Goal: Transaction & Acquisition: Purchase product/service

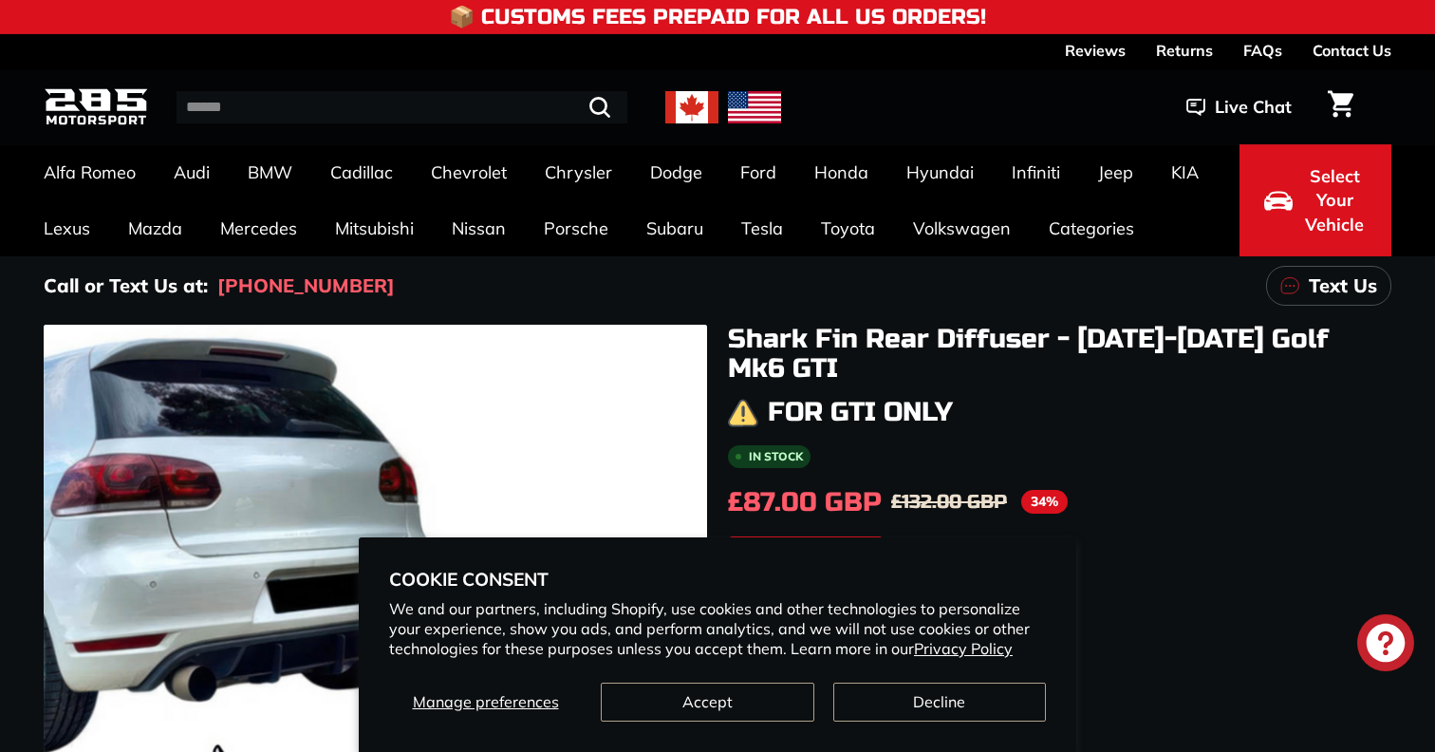
click at [1165, 387] on div "Shark Fin Rear Diffuser - [DATE]-[DATE] Golf Mk6 GTI For GTI only In stock £87.…" at bounding box center [1049, 721] width 684 height 793
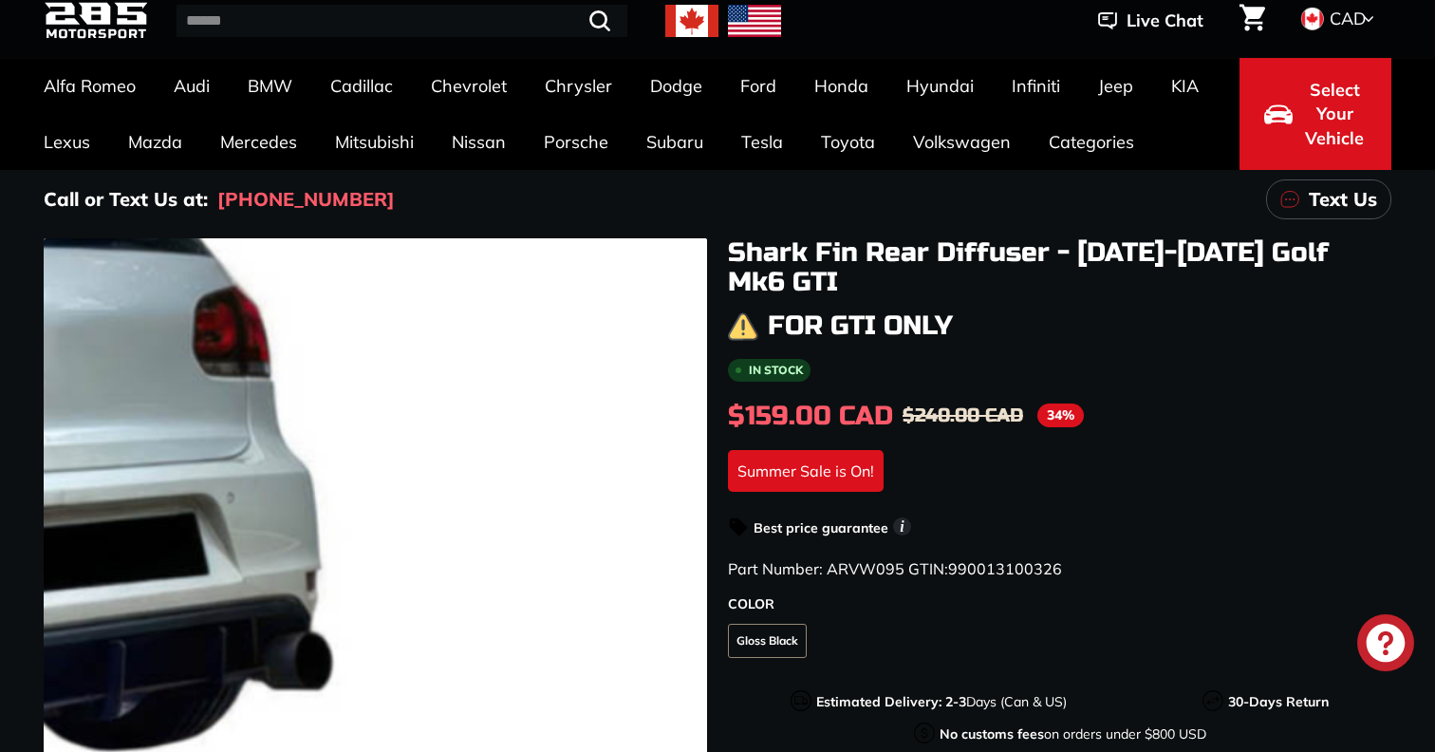
scroll to position [320, 0]
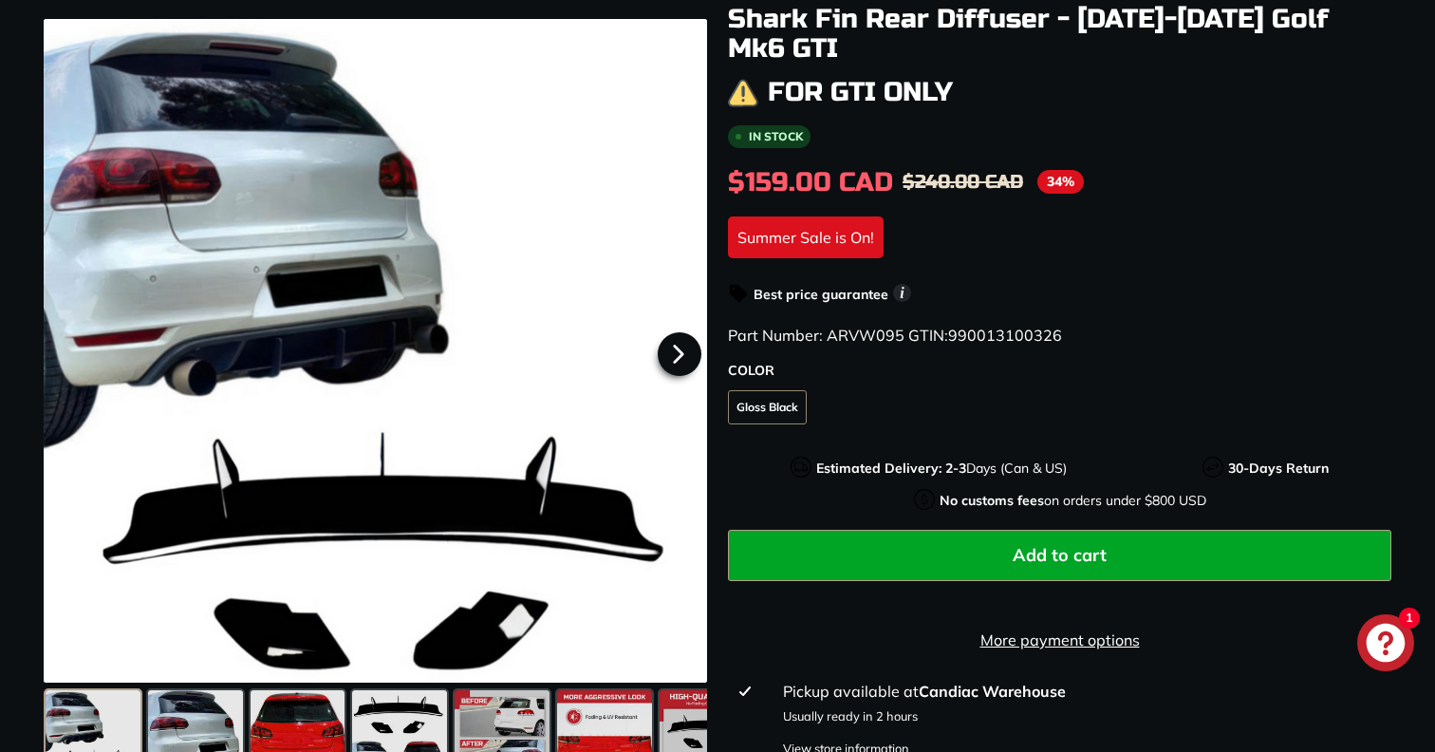
click at [687, 351] on icon at bounding box center [679, 354] width 44 height 44
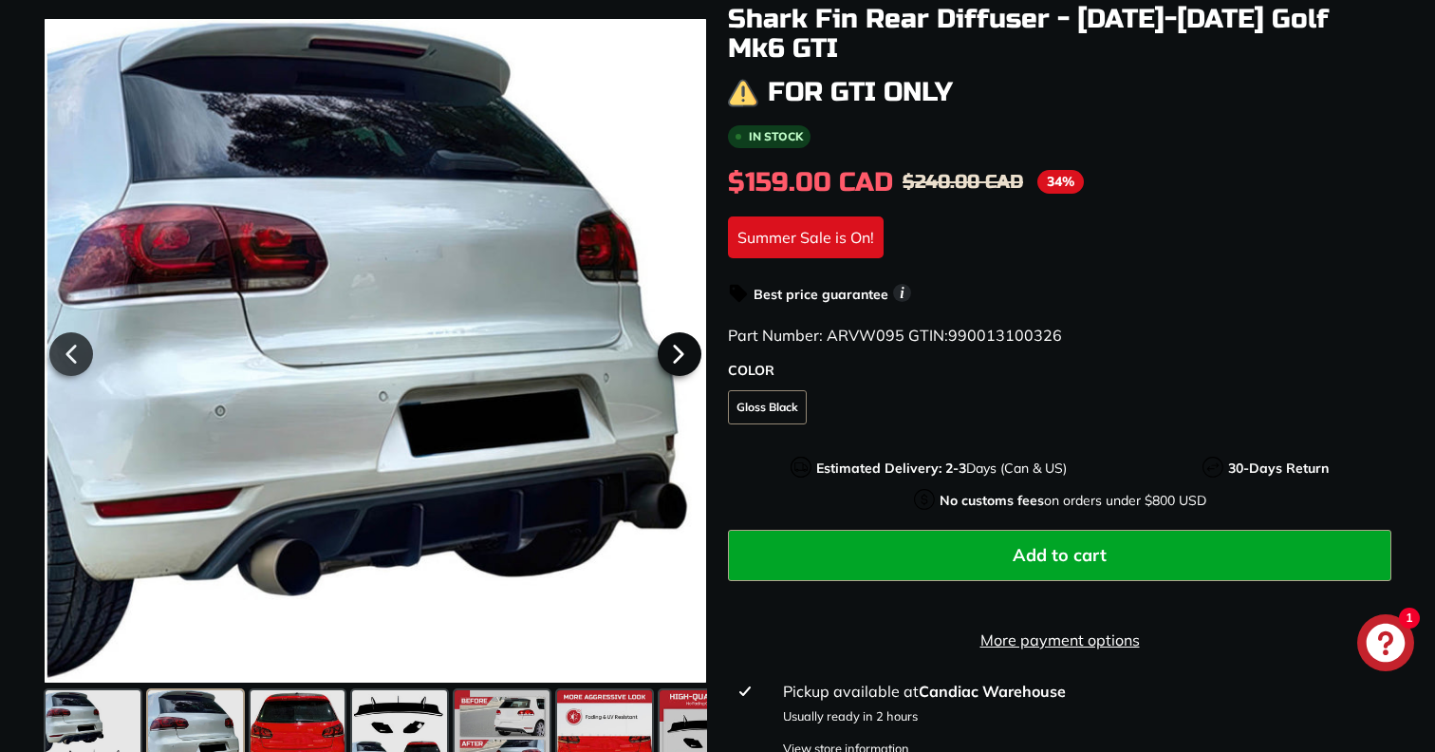
click at [687, 351] on icon at bounding box center [679, 354] width 44 height 44
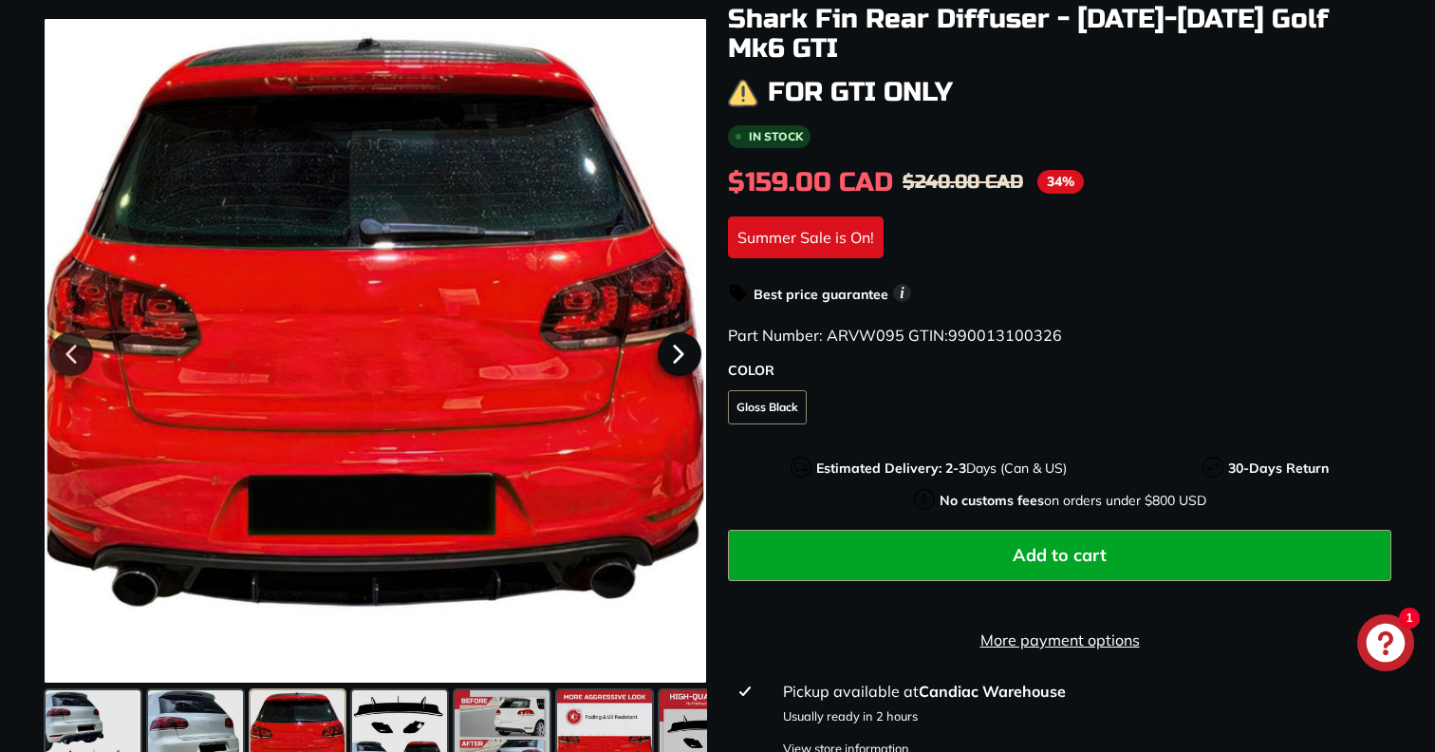
click at [687, 351] on icon at bounding box center [679, 354] width 44 height 44
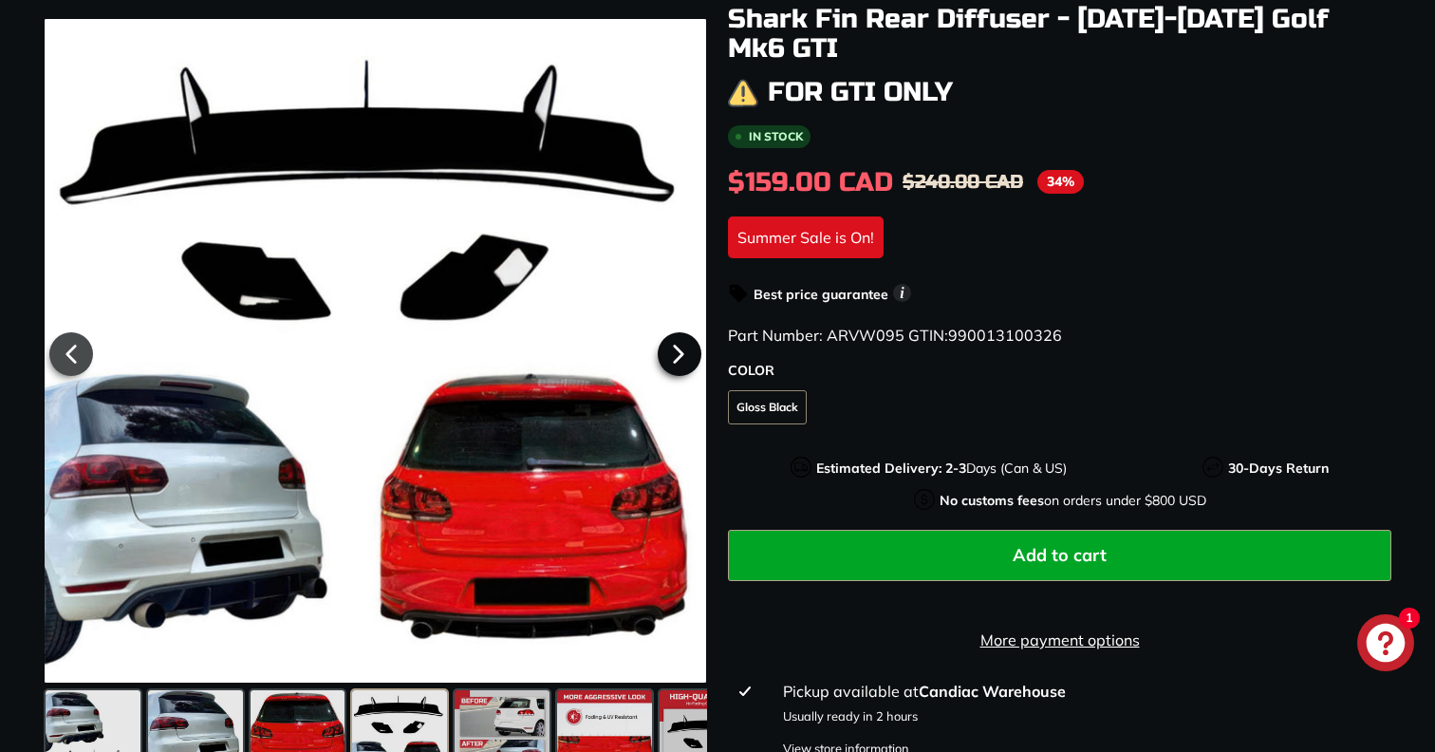
click at [687, 351] on icon at bounding box center [679, 354] width 44 height 44
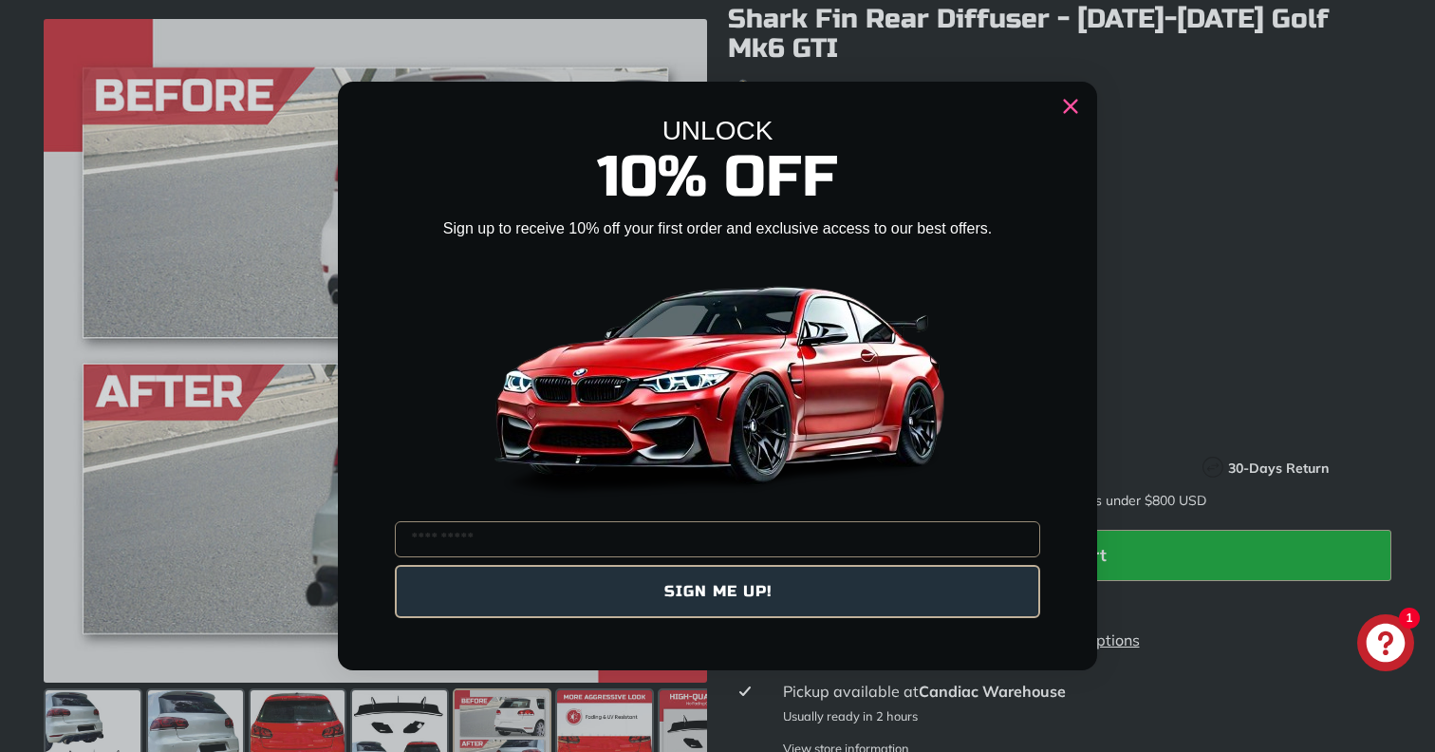
click at [1067, 105] on circle "Close dialog" at bounding box center [1070, 106] width 28 height 28
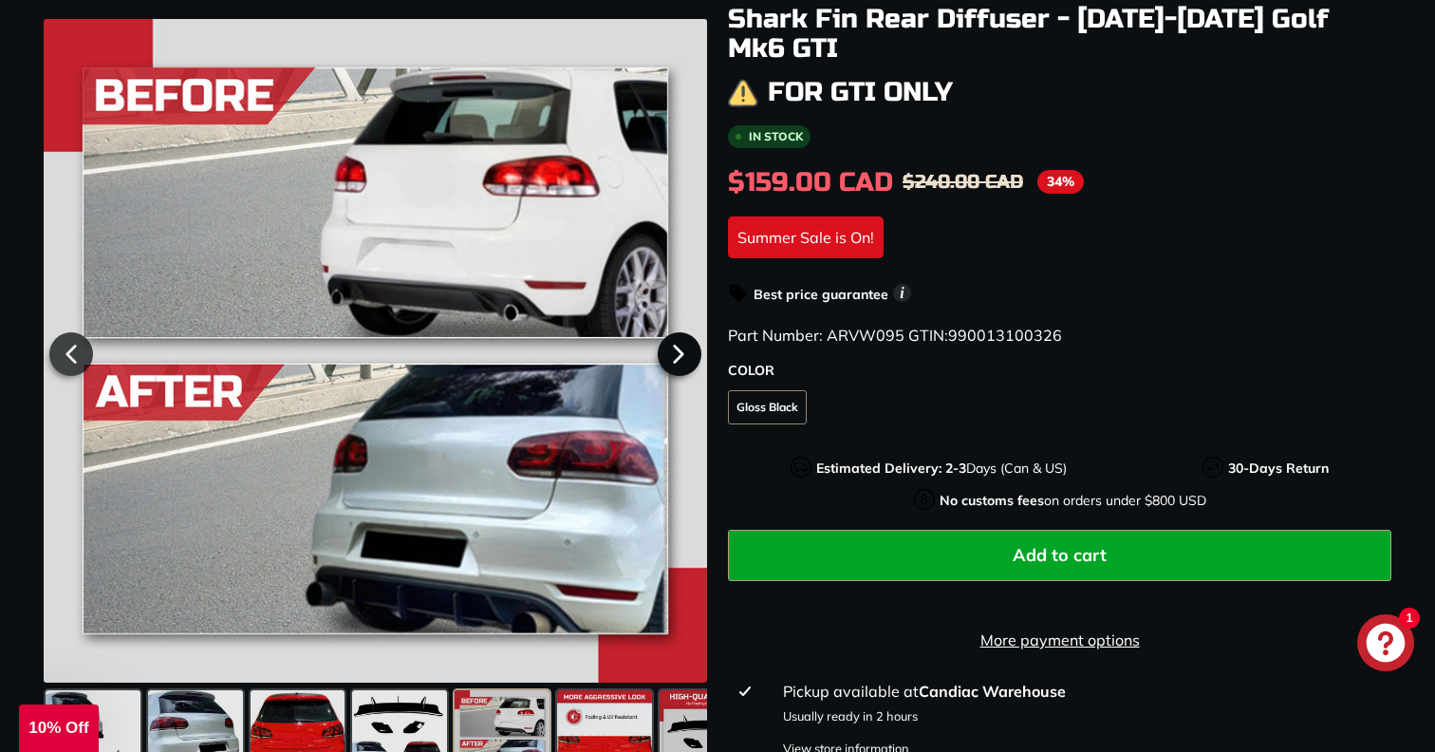
click at [680, 358] on icon at bounding box center [679, 354] width 44 height 44
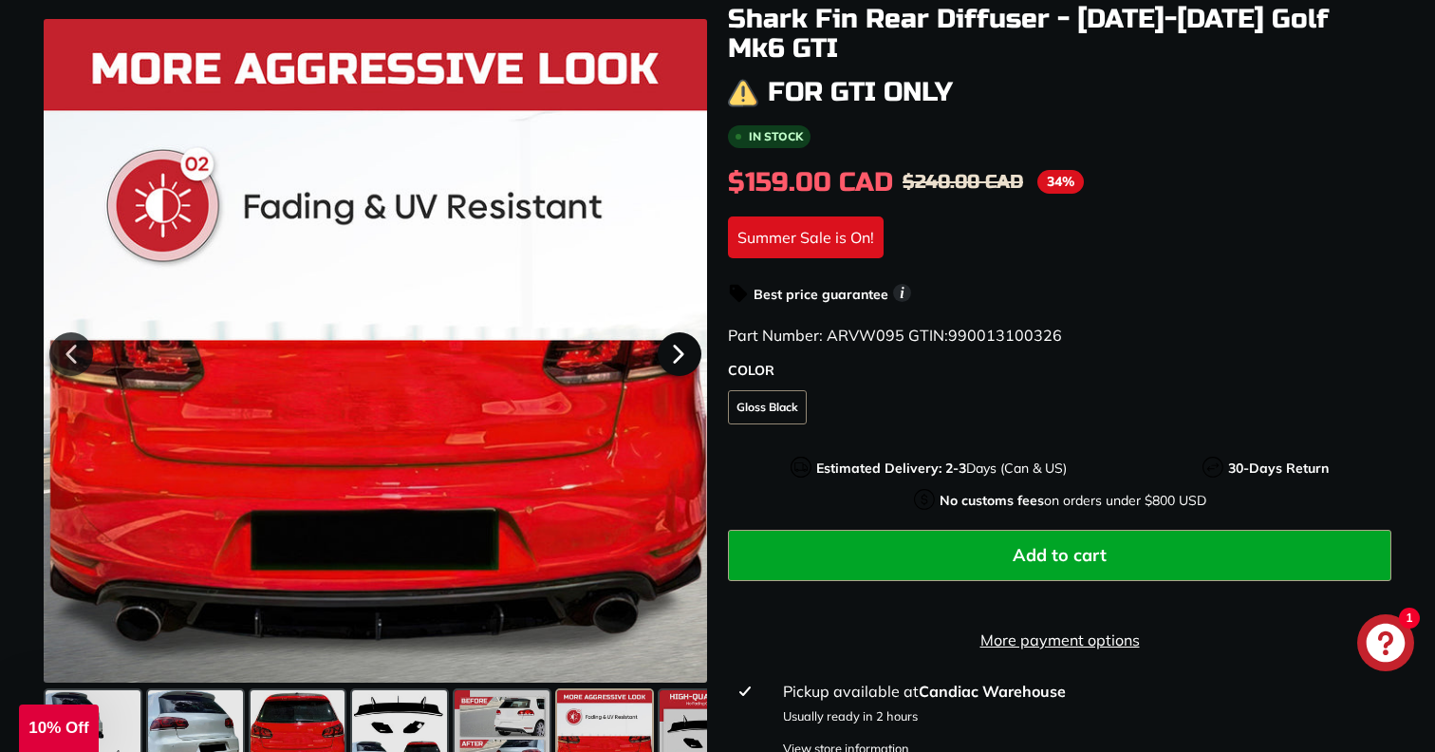
click at [680, 358] on icon at bounding box center [679, 354] width 44 height 44
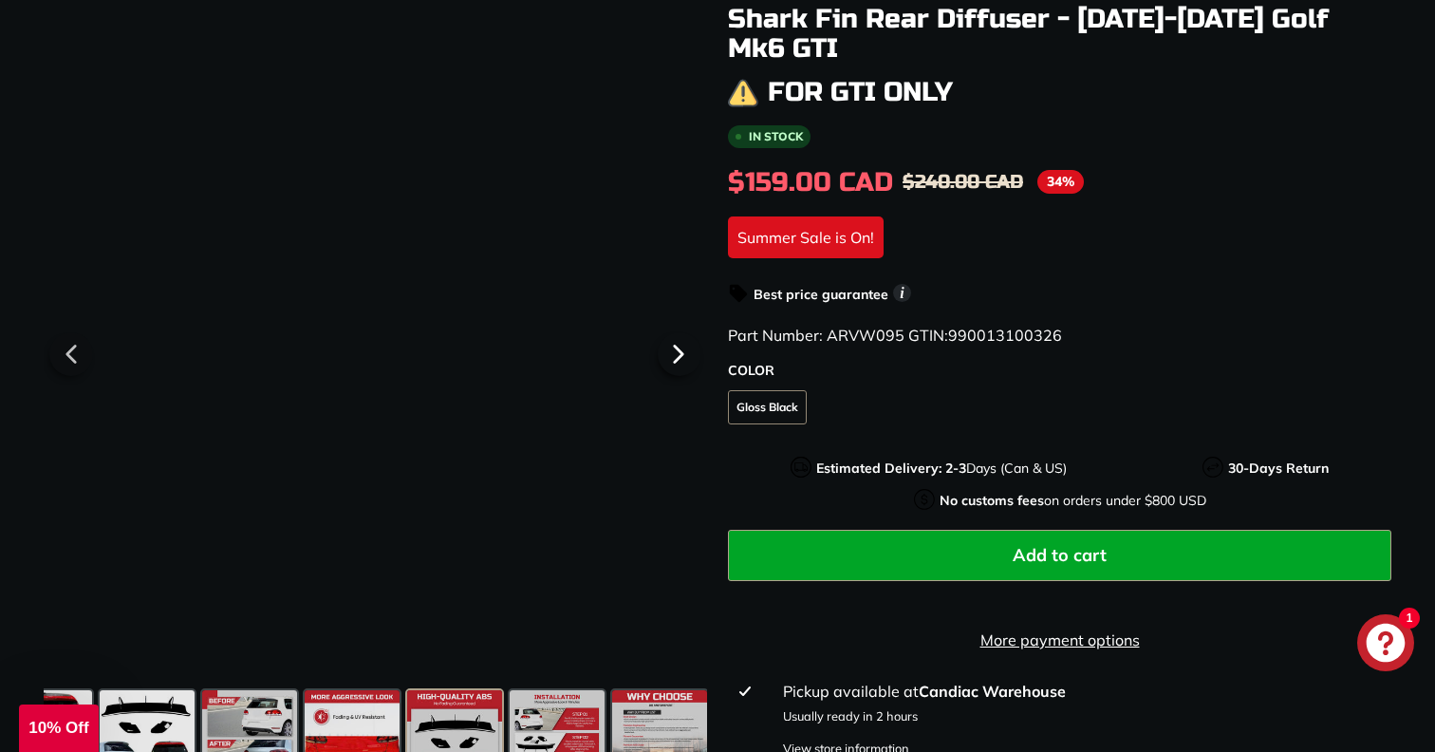
scroll to position [0, 256]
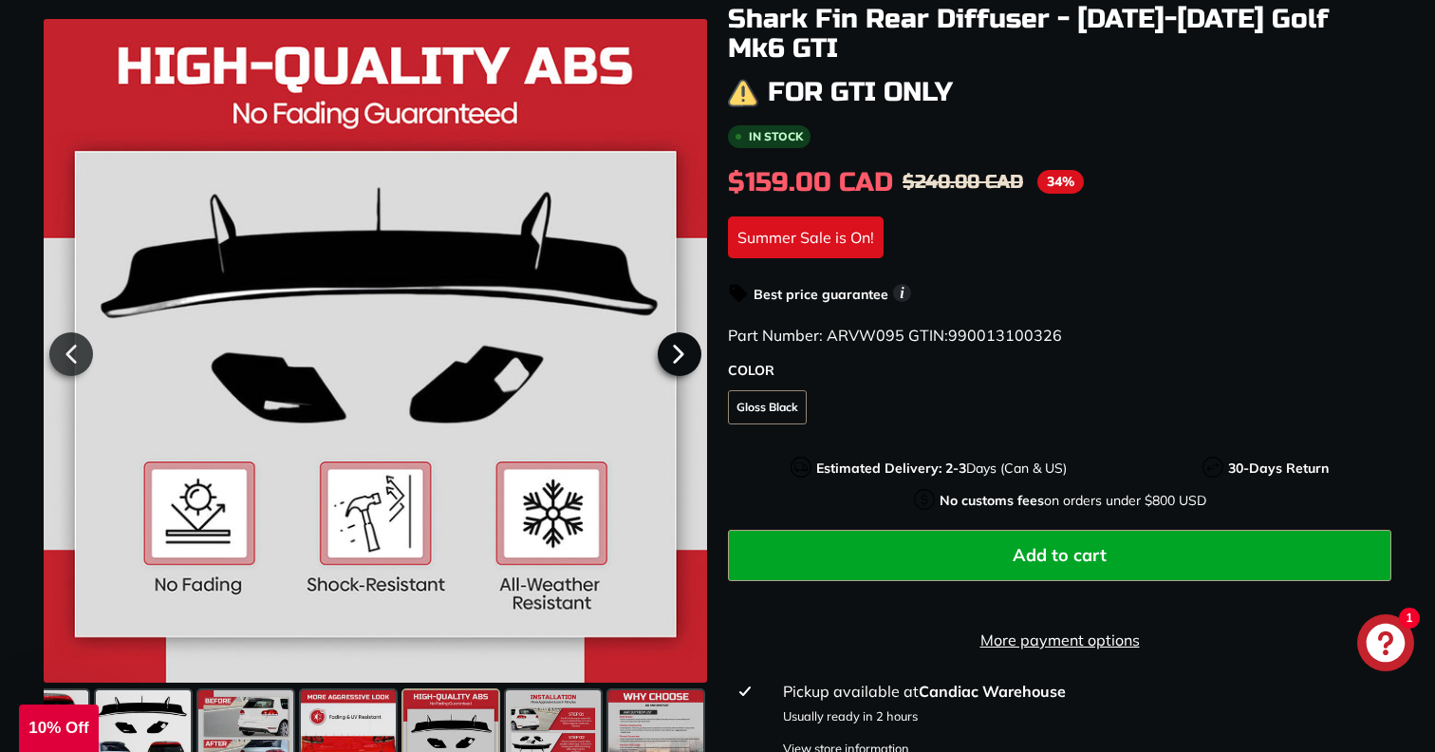
click at [680, 358] on icon at bounding box center [679, 354] width 44 height 44
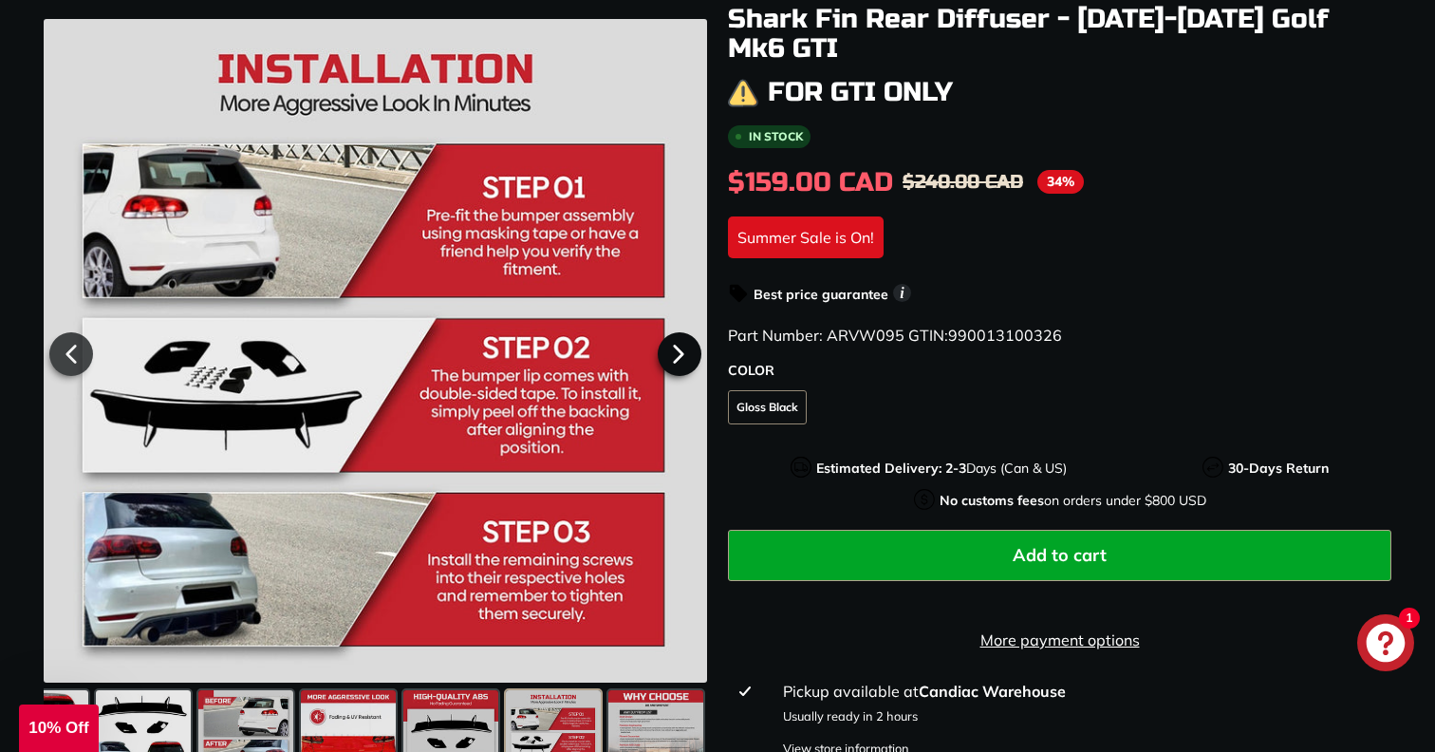
click at [680, 358] on icon at bounding box center [679, 354] width 44 height 44
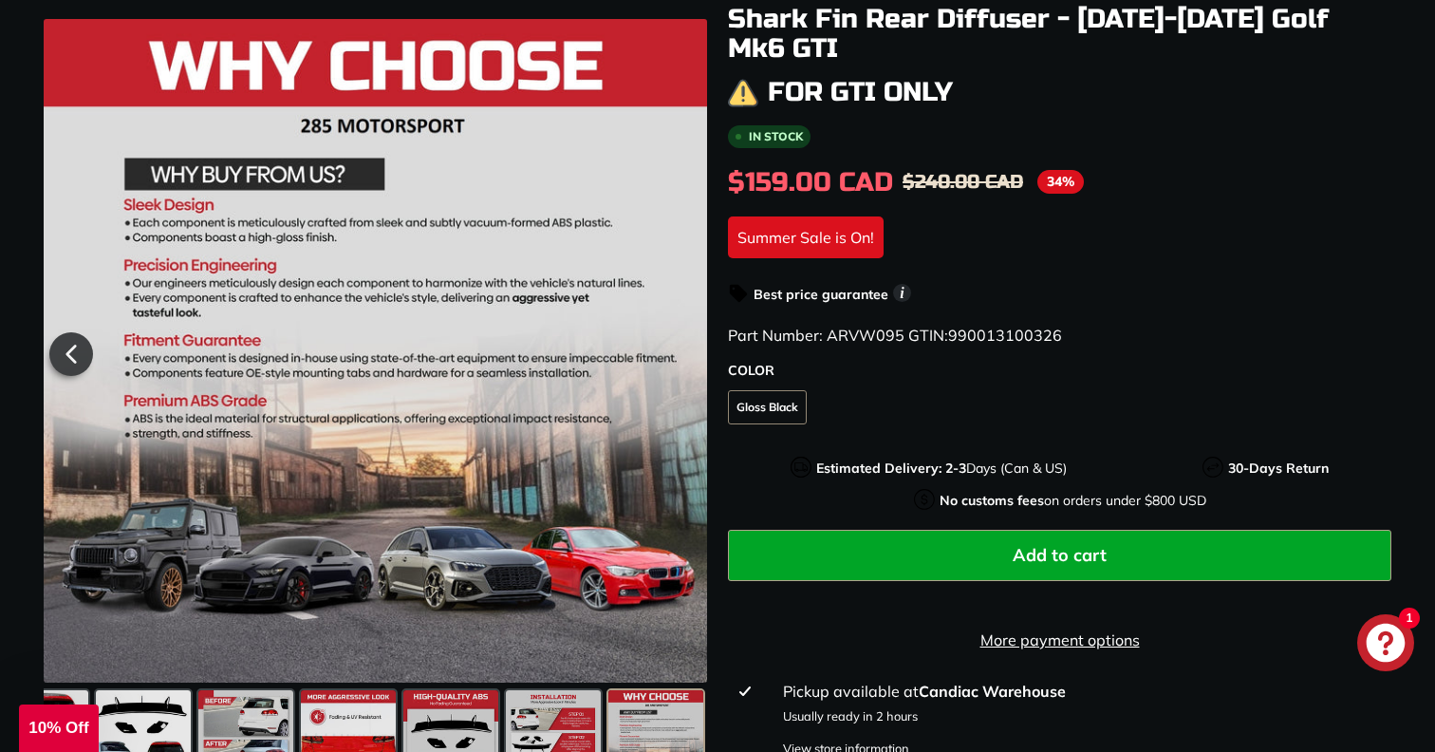
click at [680, 358] on div at bounding box center [375, 350] width 663 height 663
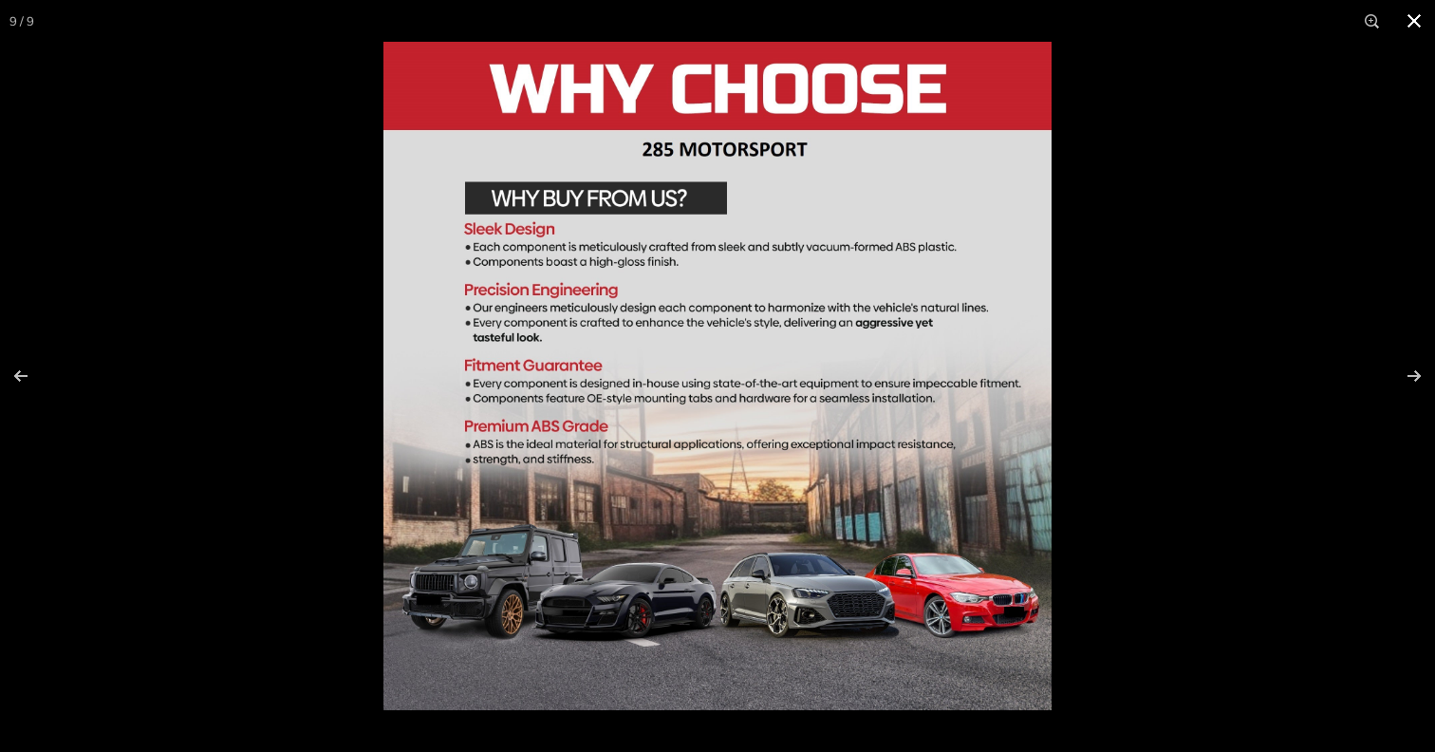
click at [1412, 19] on button at bounding box center [1414, 21] width 42 height 42
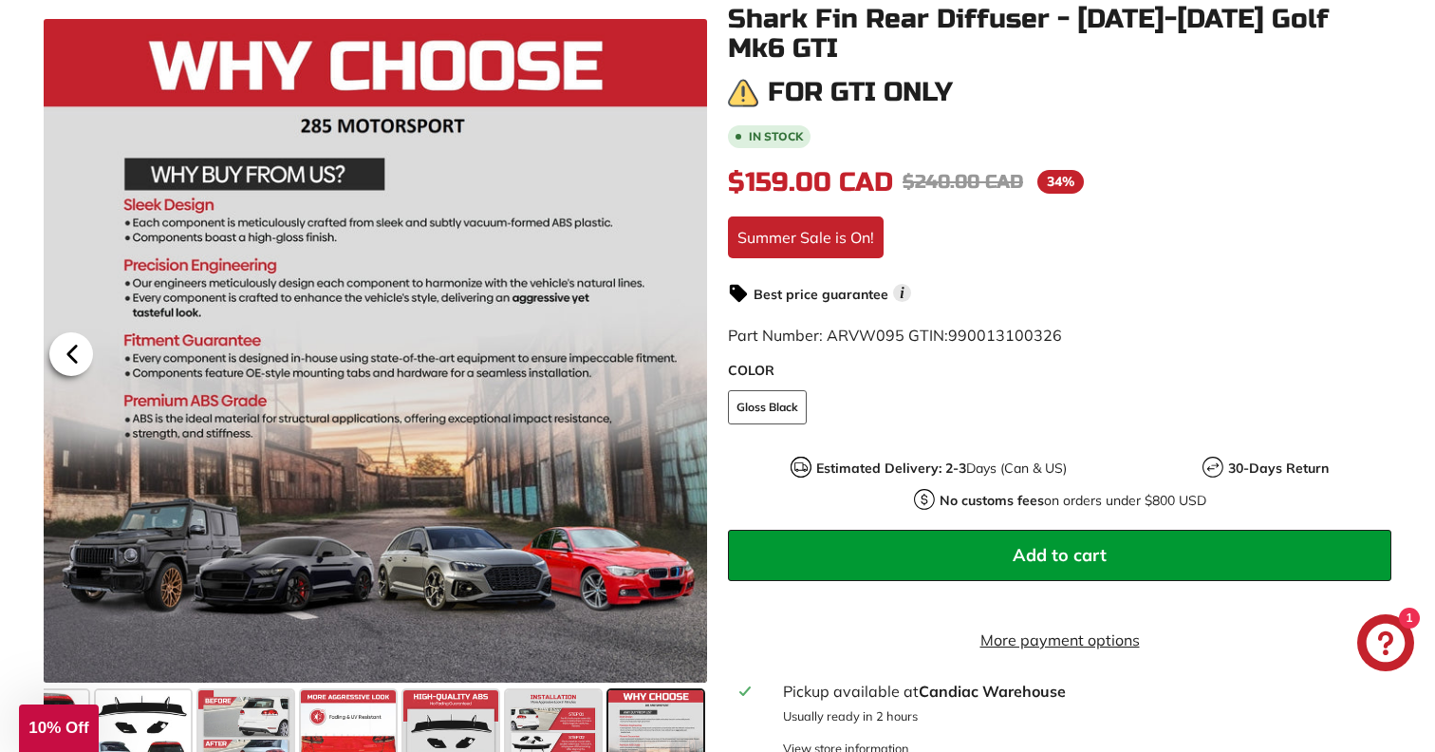
click at [57, 350] on icon at bounding box center [72, 354] width 44 height 44
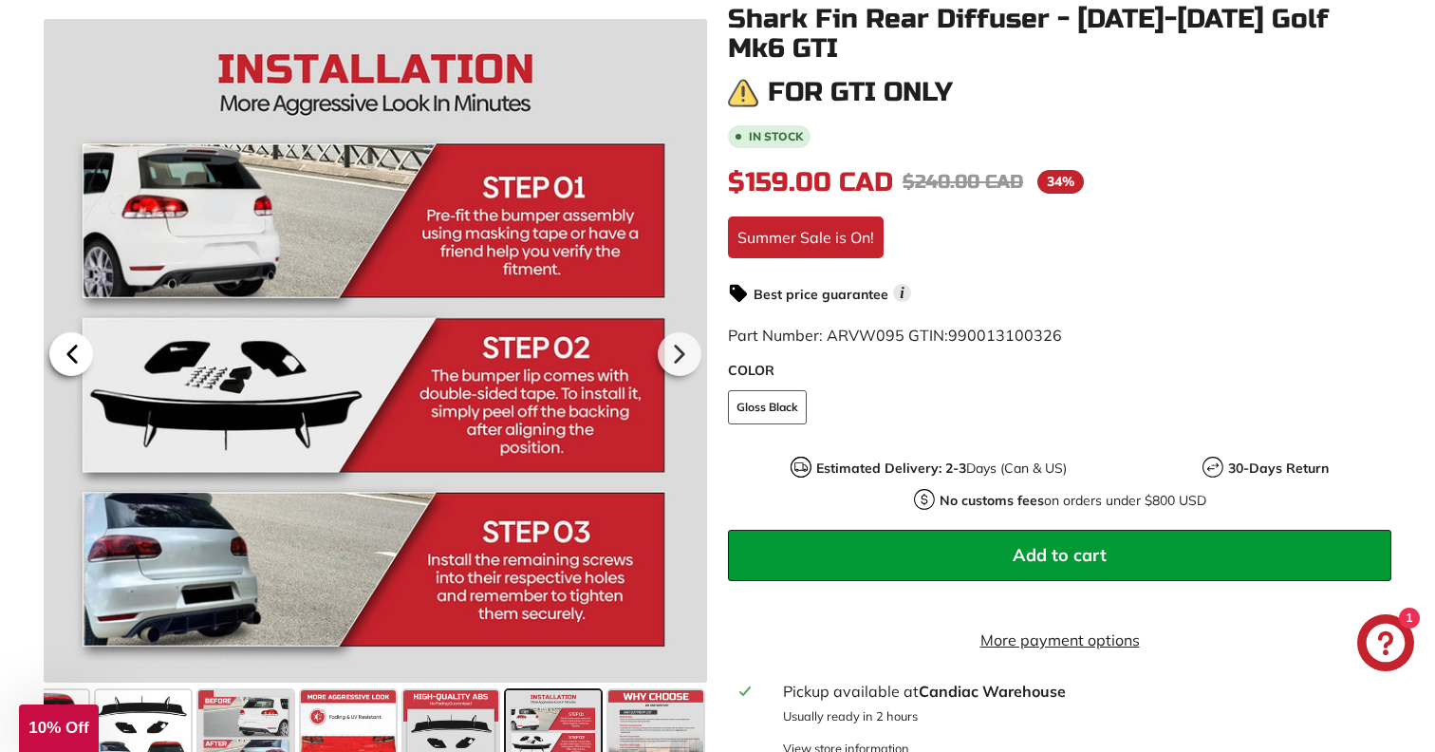
click at [57, 350] on icon at bounding box center [72, 354] width 44 height 44
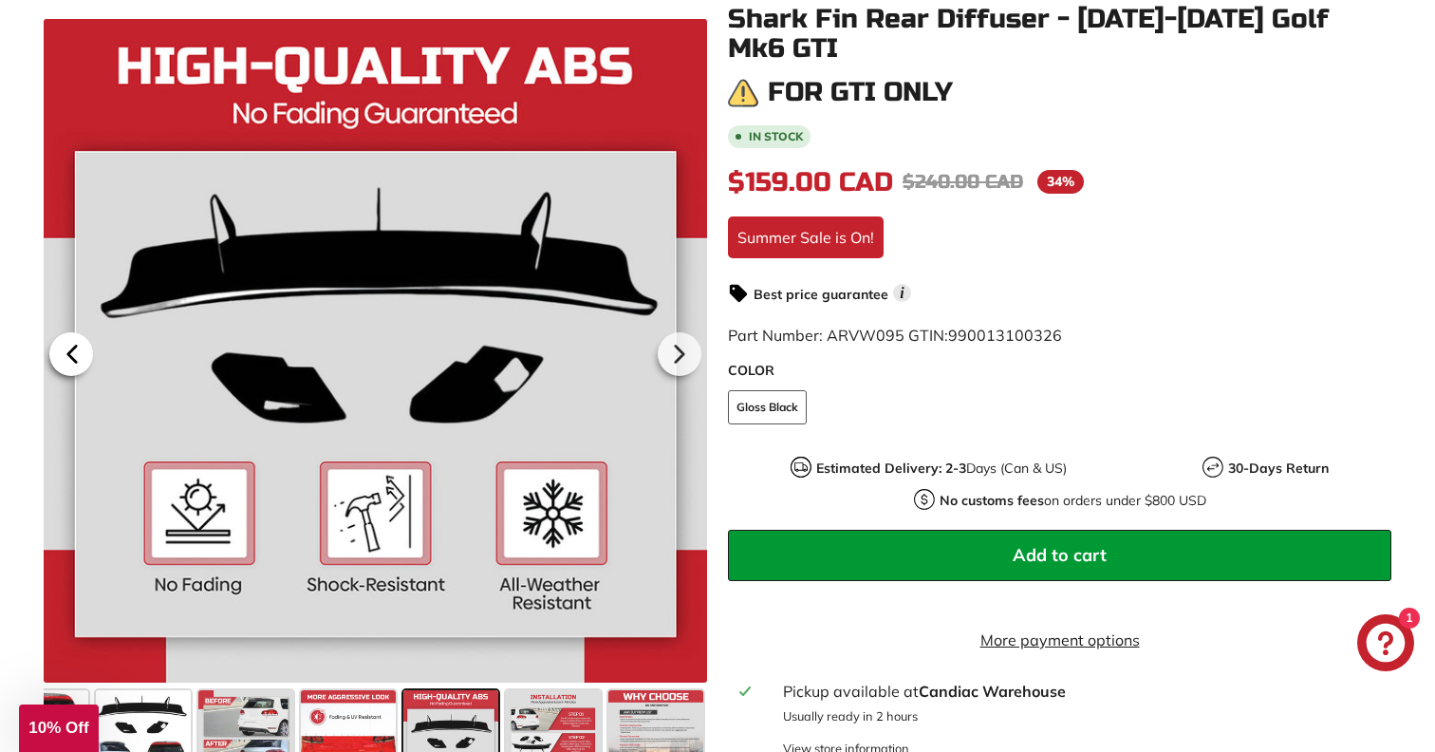
click at [57, 350] on icon at bounding box center [72, 354] width 44 height 44
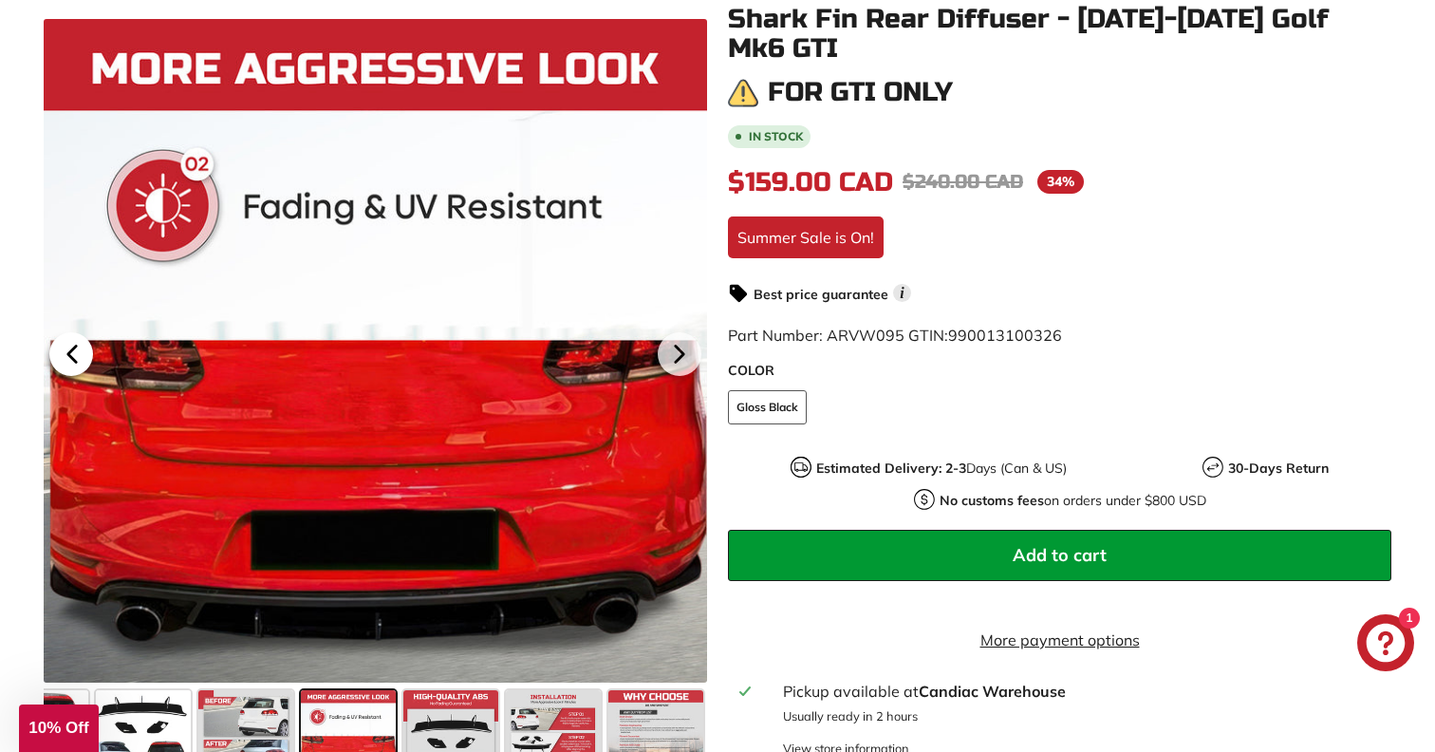
click at [57, 350] on icon at bounding box center [72, 354] width 44 height 44
